Goal: Task Accomplishment & Management: Manage account settings

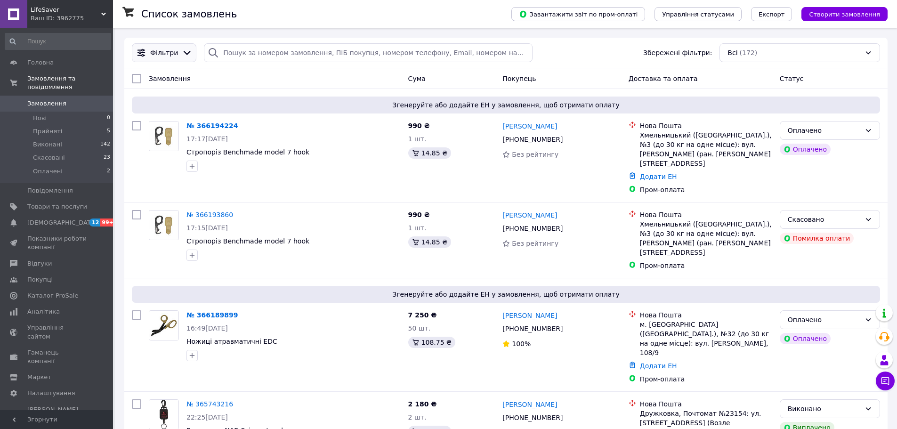
click at [157, 52] on span "Фільтри" at bounding box center [164, 52] width 28 height 9
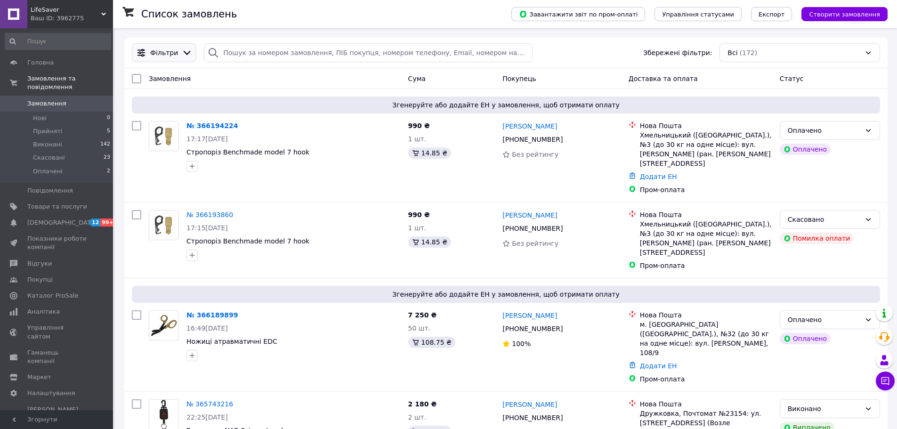
click at [175, 51] on div "Фільтри" at bounding box center [164, 52] width 32 height 9
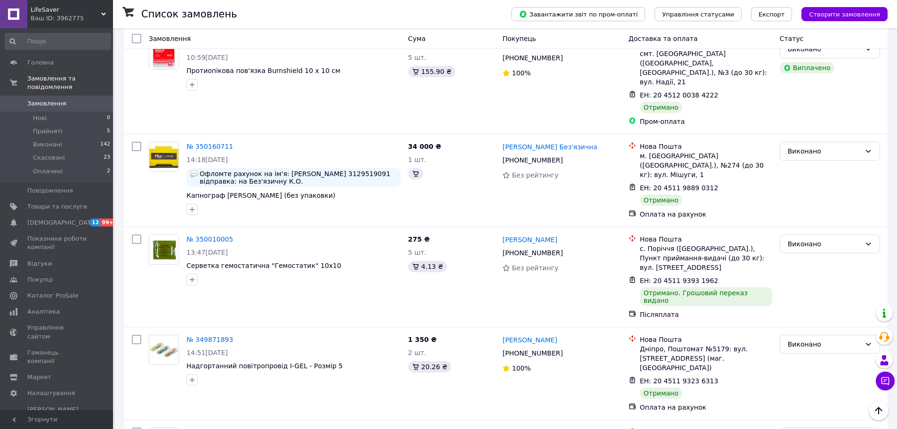
scroll to position [7957, 0]
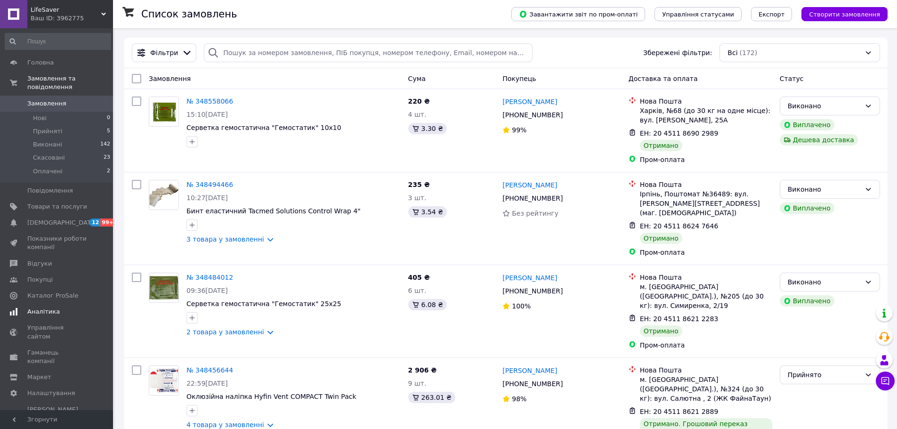
click at [51, 308] on span "Аналітика" at bounding box center [43, 312] width 33 height 8
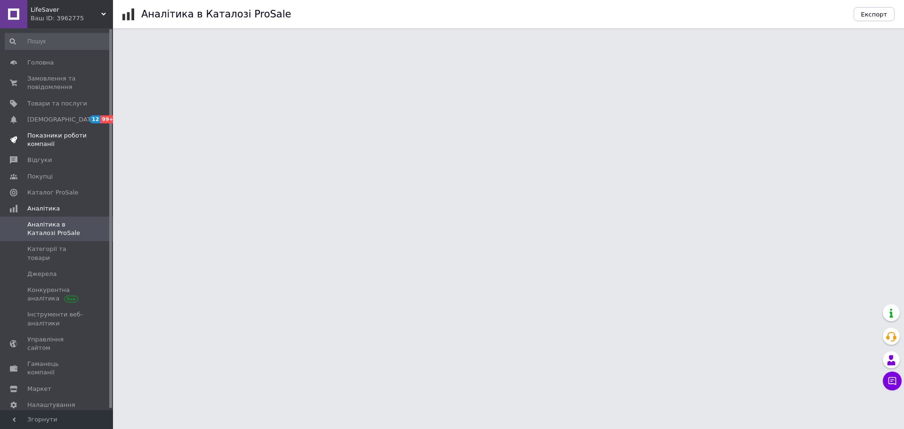
click at [43, 136] on span "Показники роботи компанії" at bounding box center [57, 139] width 60 height 17
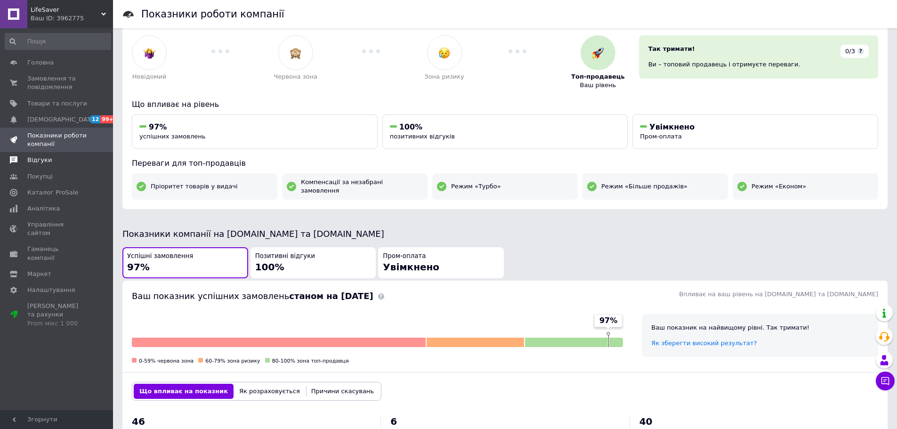
scroll to position [32, 0]
click at [38, 160] on span "Відгуки" at bounding box center [39, 160] width 24 height 8
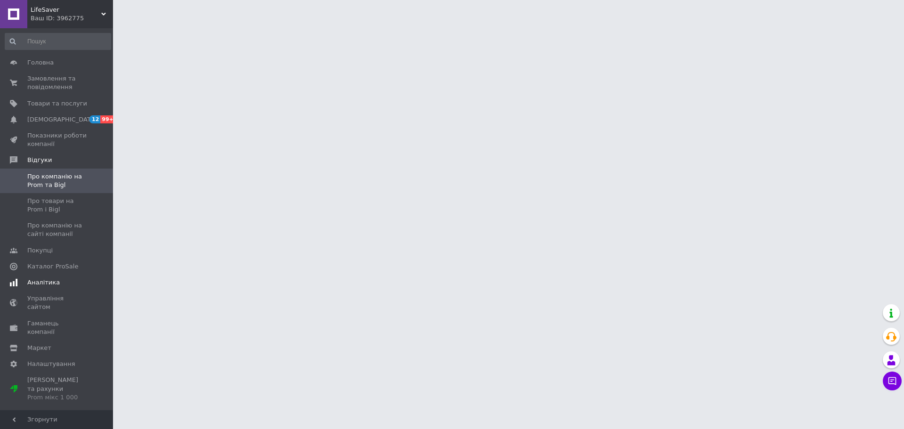
click at [45, 278] on link "Аналітика" at bounding box center [58, 283] width 116 height 16
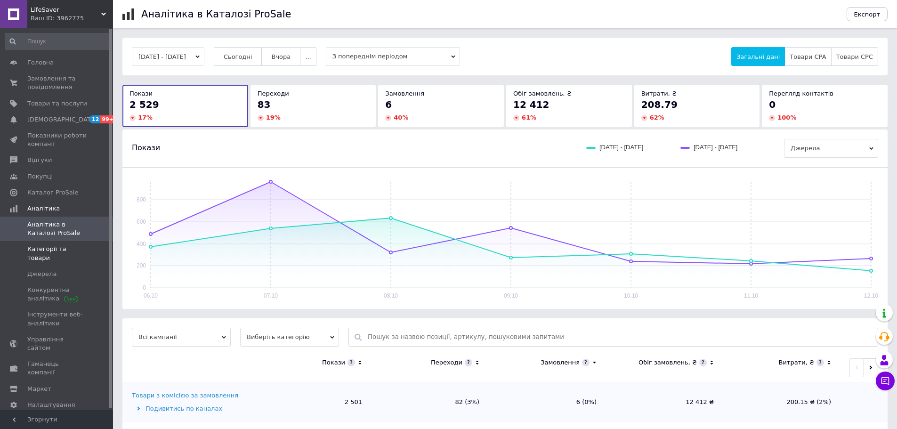
click at [60, 253] on span "Категорії та товари" at bounding box center [57, 253] width 60 height 17
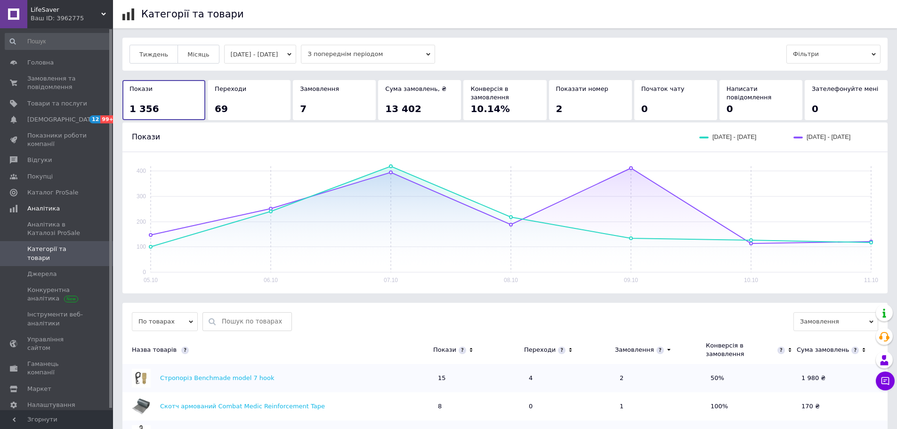
click at [277, 60] on button "[DATE] - [DATE]" at bounding box center [260, 54] width 73 height 19
click at [191, 54] on span "Місяць" at bounding box center [198, 54] width 22 height 7
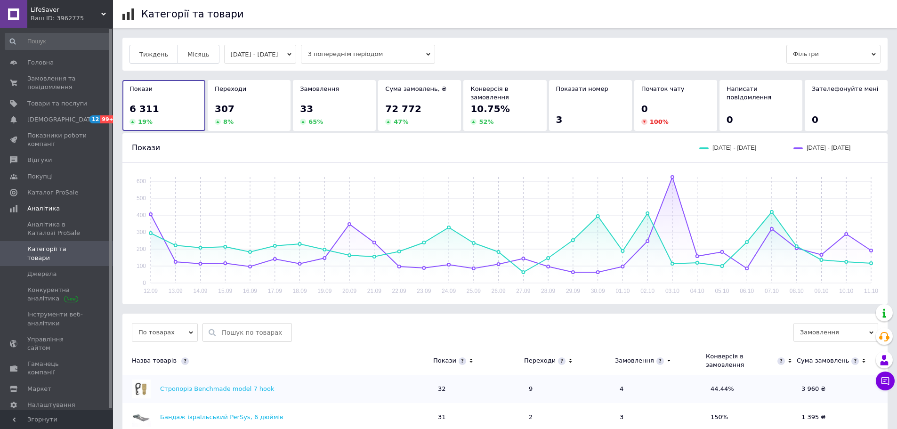
scroll to position [330, 0]
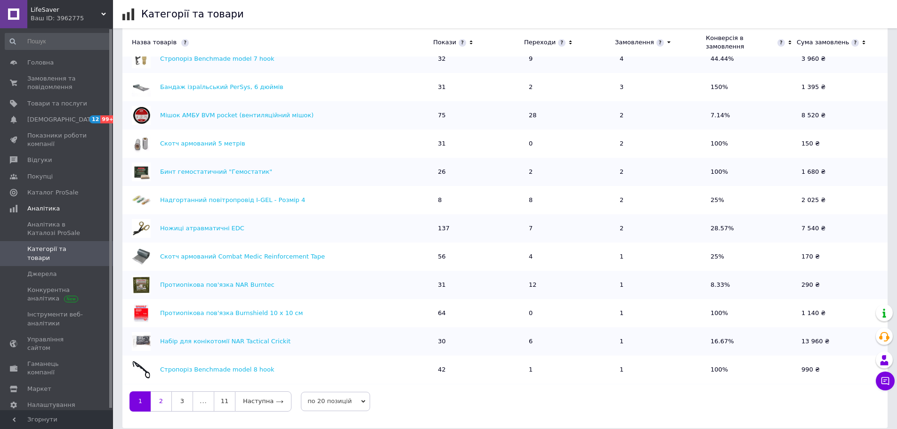
click at [165, 391] on link "2" at bounding box center [161, 401] width 21 height 20
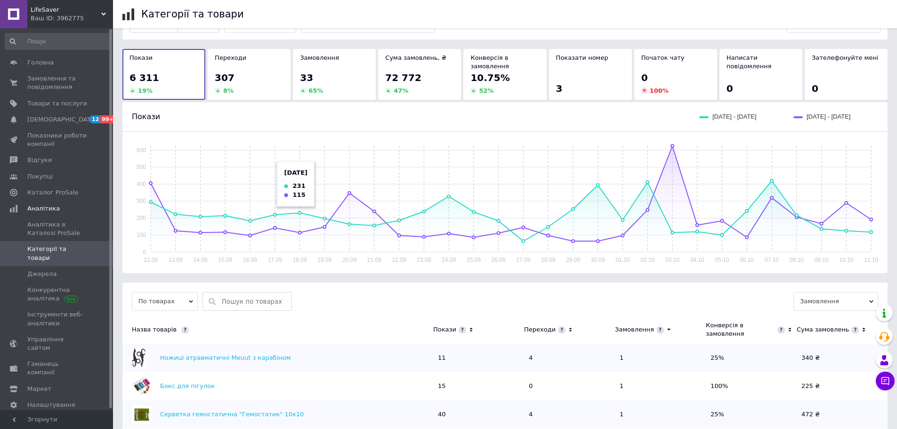
scroll to position [0, 0]
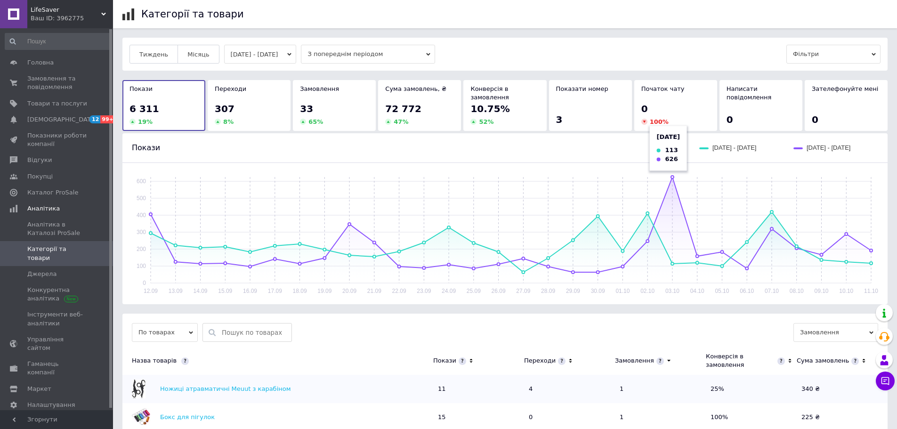
click at [672, 177] on rect at bounding box center [511, 230] width 721 height 106
click at [41, 82] on span "Замовлення та повідомлення" at bounding box center [57, 82] width 60 height 17
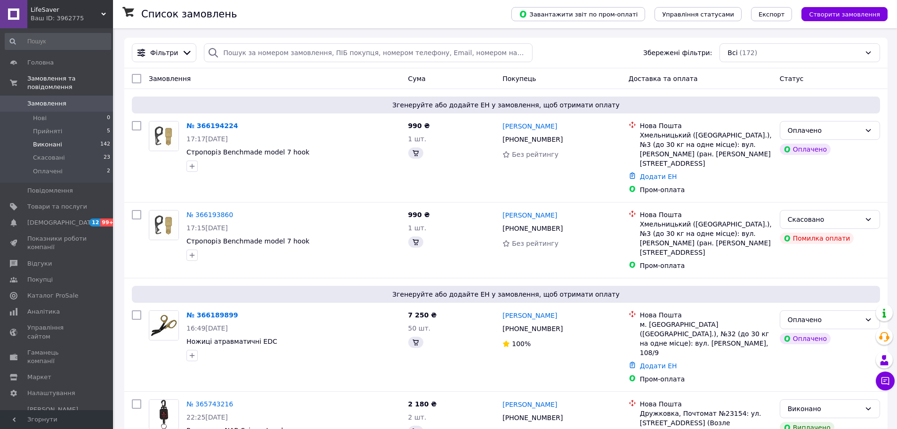
click at [53, 140] on span "Виконані" at bounding box center [47, 144] width 29 height 8
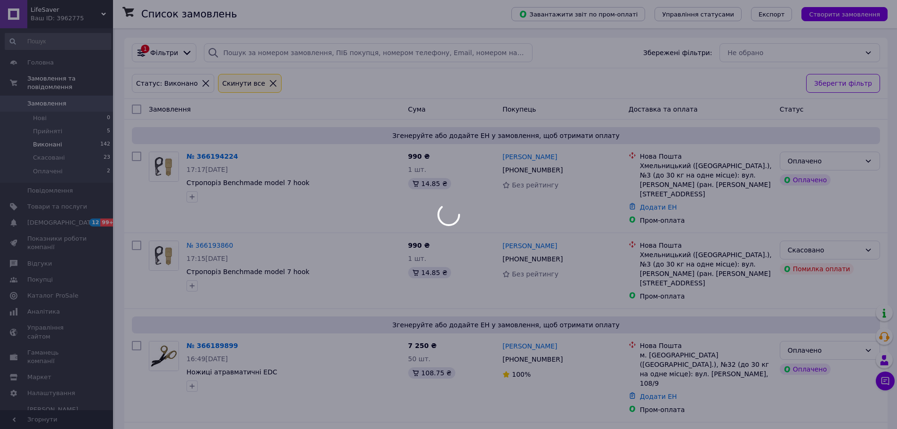
click at [160, 54] on div at bounding box center [448, 214] width 897 height 429
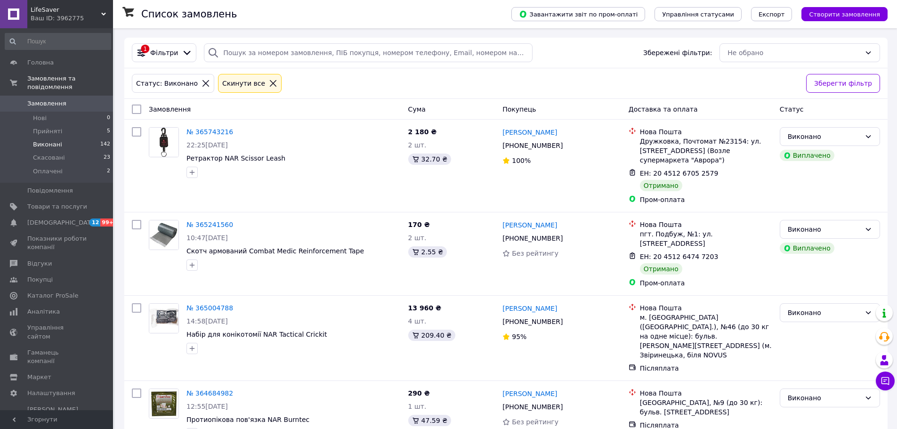
click at [155, 41] on div "1 Фільтри Збережені фільтри: Не обрано" at bounding box center [506, 53] width 764 height 31
click at [157, 55] on span "Фільтри" at bounding box center [164, 52] width 28 height 9
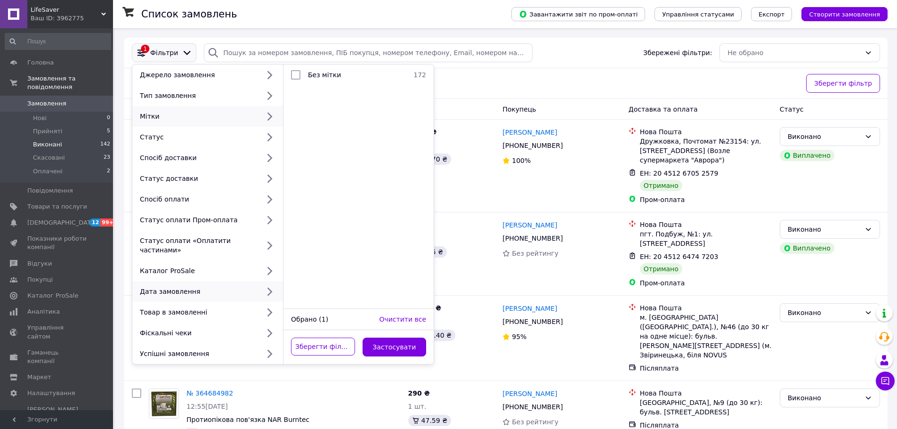
click at [189, 287] on div "Дата замовлення" at bounding box center [197, 291] width 123 height 9
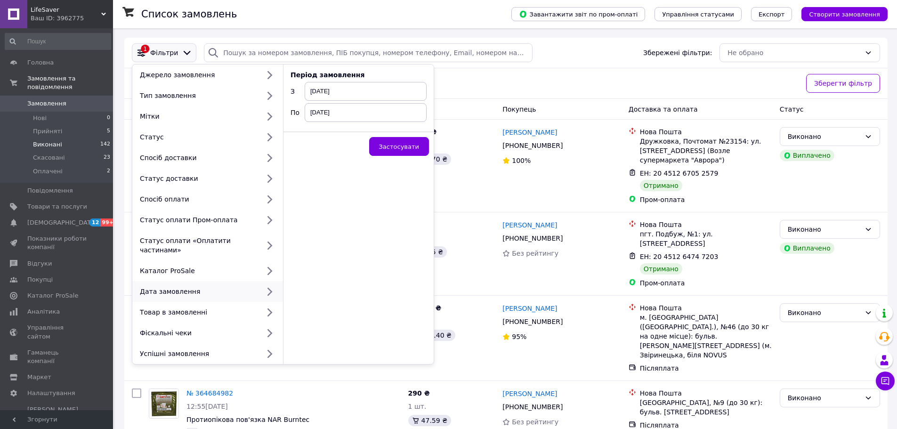
click at [314, 113] on span "[DATE]" at bounding box center [366, 112] width 122 height 19
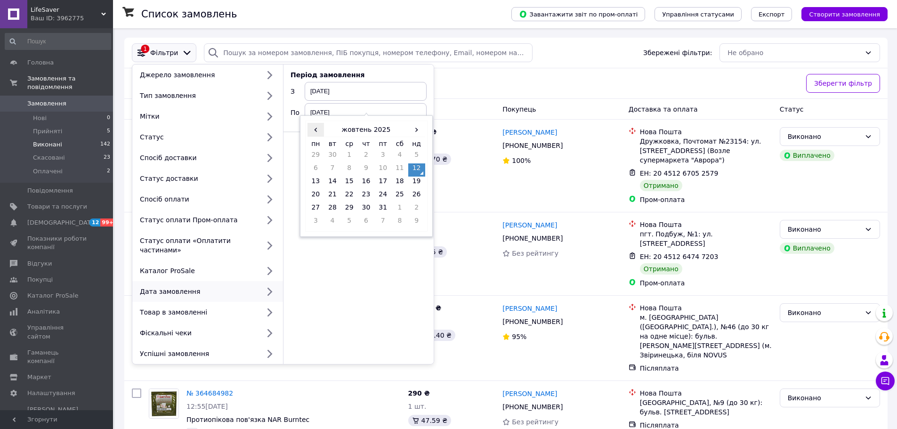
click at [315, 134] on span "‹" at bounding box center [316, 130] width 17 height 14
click at [418, 130] on span "›" at bounding box center [416, 130] width 17 height 14
click at [310, 127] on span "‹" at bounding box center [316, 130] width 17 height 14
click at [383, 183] on td "12" at bounding box center [383, 183] width 17 height 13
click at [415, 130] on span "›" at bounding box center [416, 130] width 17 height 14
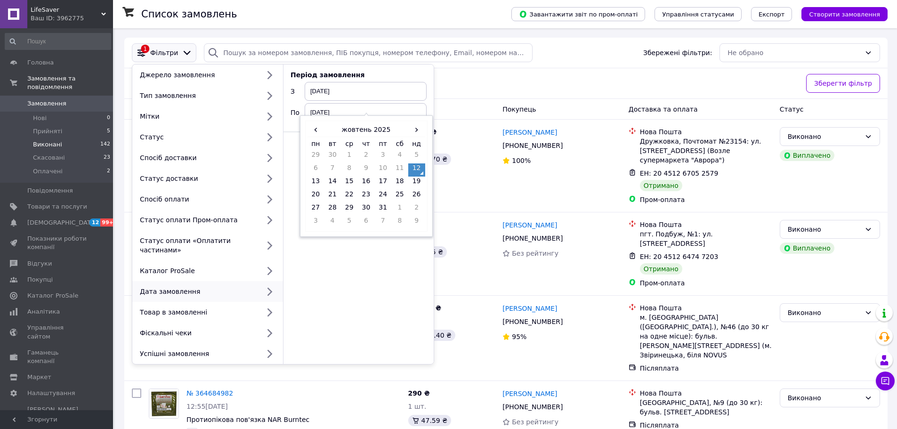
click at [332, 94] on span "[DATE]" at bounding box center [366, 91] width 122 height 19
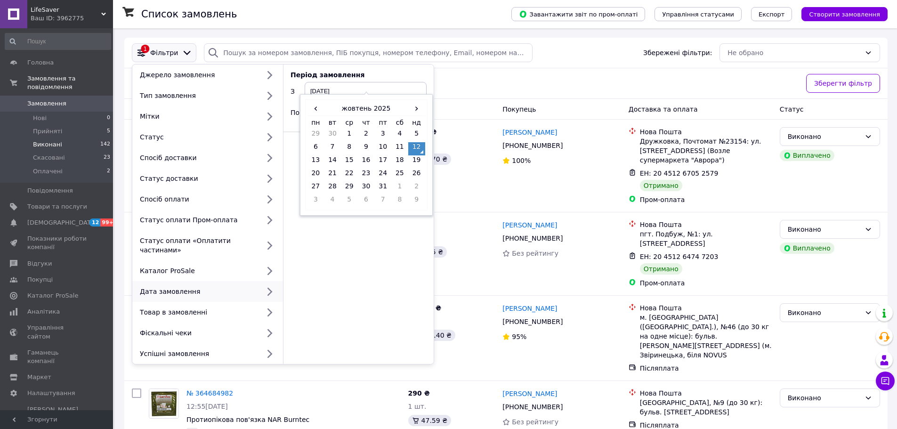
click at [363, 89] on span "[DATE]" at bounding box center [366, 91] width 122 height 19
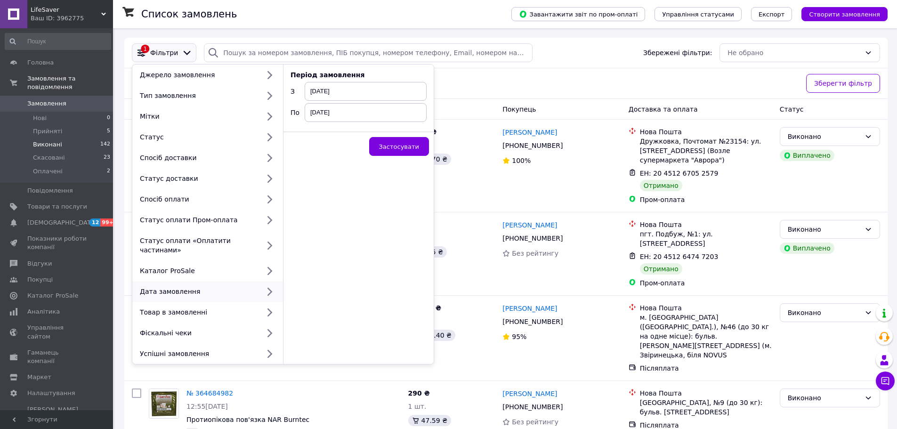
click at [339, 94] on span "[DATE]" at bounding box center [366, 91] width 122 height 19
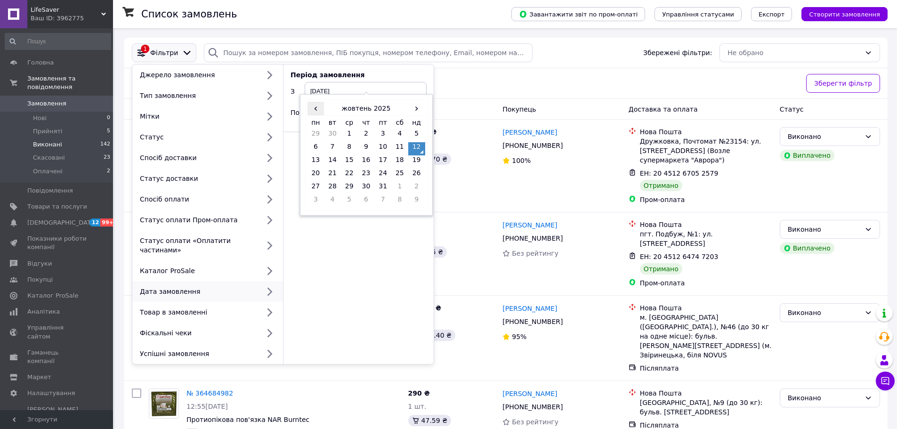
click at [314, 109] on span "‹" at bounding box center [316, 109] width 17 height 14
click at [380, 162] on td "12" at bounding box center [383, 161] width 17 height 13
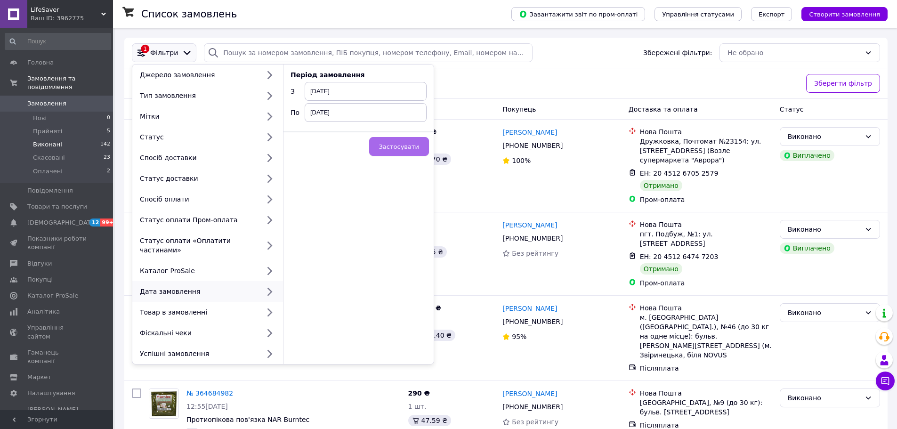
click at [399, 147] on span "Застосувати" at bounding box center [399, 146] width 40 height 7
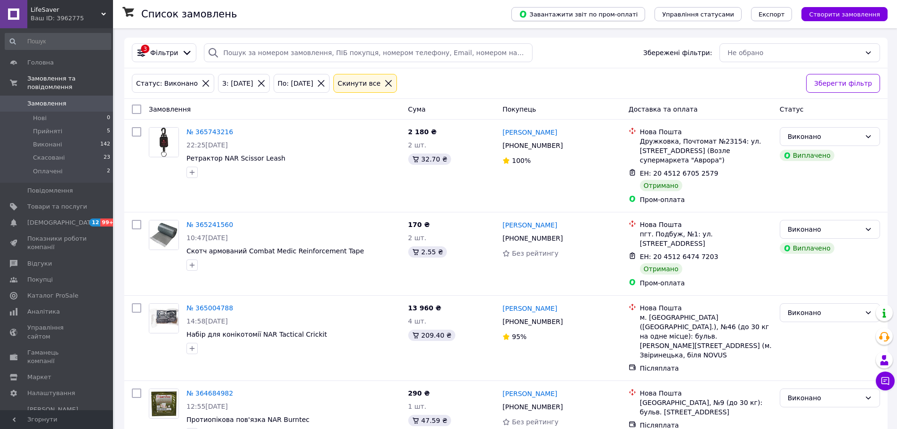
scroll to position [0, 0]
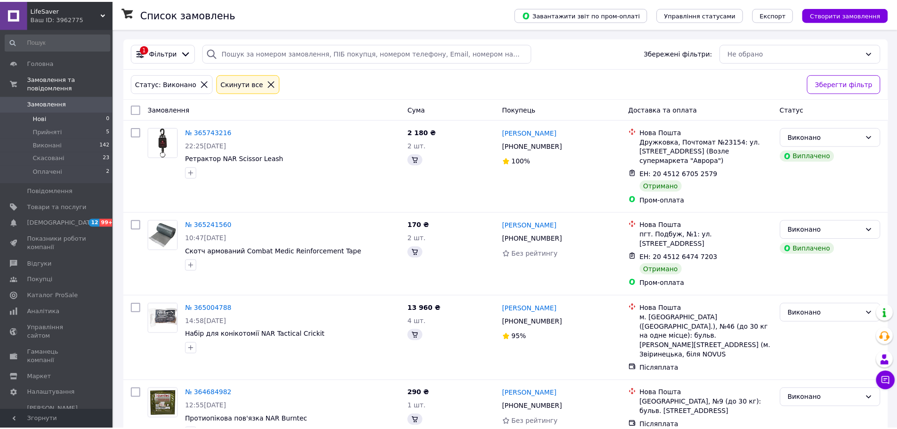
scroll to position [0, 0]
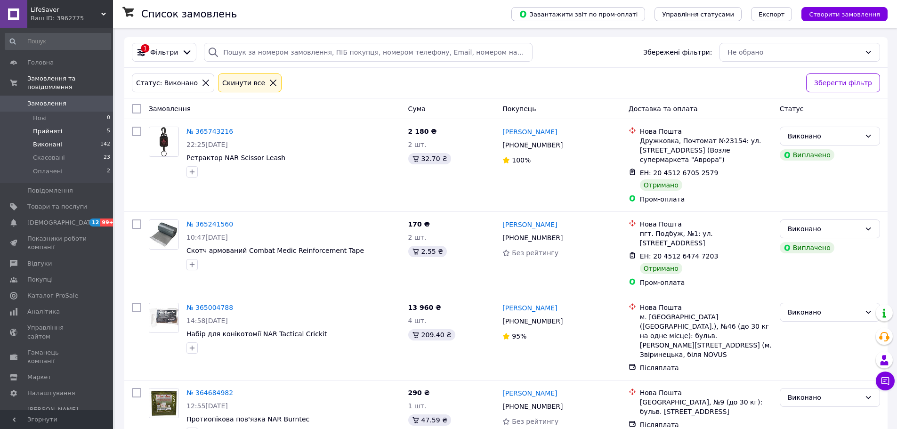
click at [50, 127] on span "Прийняті" at bounding box center [47, 131] width 29 height 8
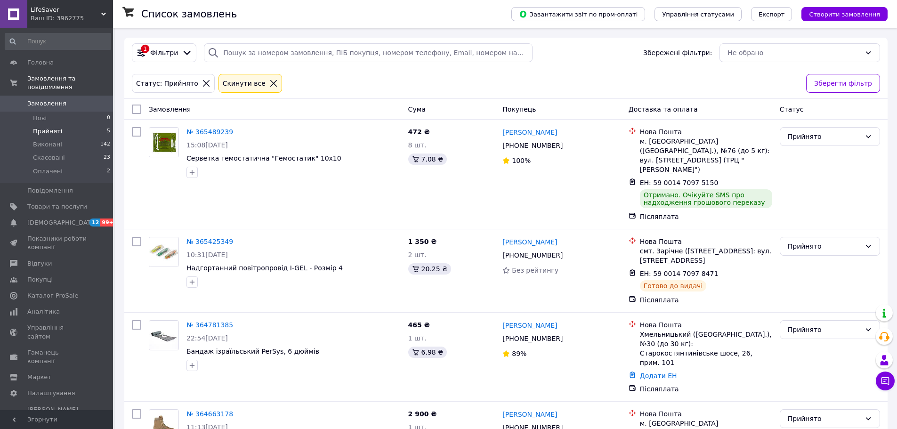
click at [39, 99] on span "Замовлення" at bounding box center [46, 103] width 39 height 8
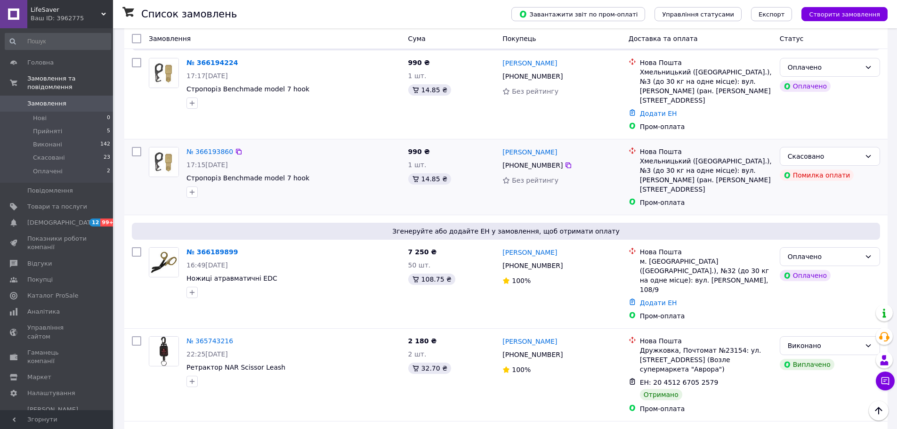
scroll to position [26, 0]
